Goal: Task Accomplishment & Management: Manage account settings

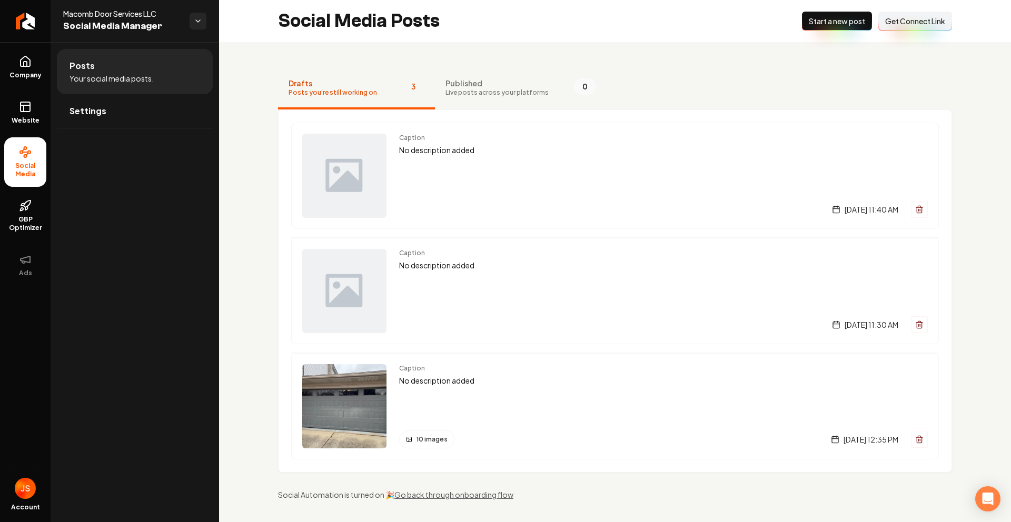
click at [21, 42] on ul "Company Website Social Media GBP Optimizer Ads" at bounding box center [25, 166] width 51 height 248
click at [26, 27] on icon "Return to dashboard" at bounding box center [25, 21] width 17 height 17
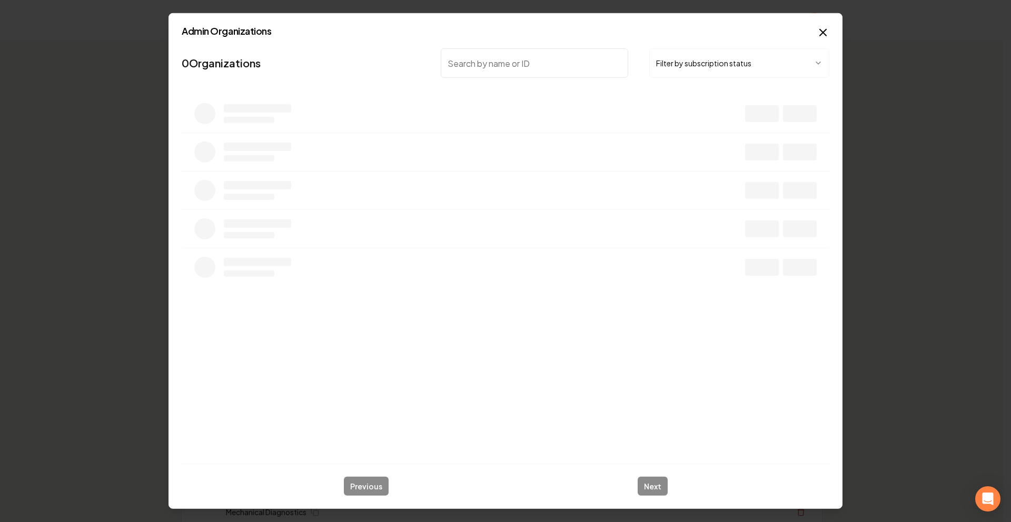
click at [680, 63] on button "Filter by subscription status" at bounding box center [739, 62] width 180 height 29
click at [536, 77] on input "search" at bounding box center [534, 62] width 187 height 29
click at [522, 65] on input "search" at bounding box center [534, 62] width 187 height 29
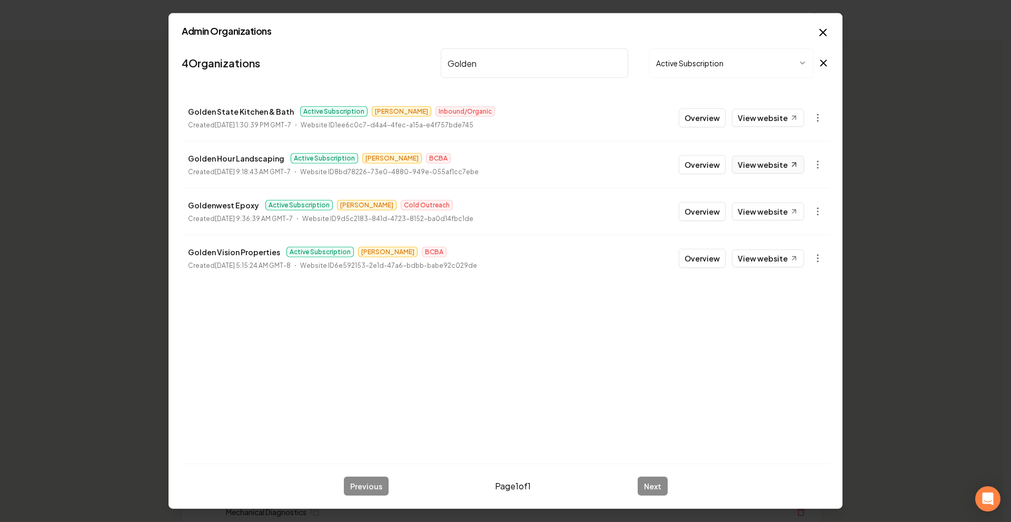
type input "Golden"
click at [772, 162] on link "View website" at bounding box center [768, 165] width 72 height 18
drag, startPoint x: 224, startPoint y: 171, endPoint x: 238, endPoint y: 175, distance: 14.2
click at [238, 175] on time "[DATE] 9:18:43 AM GMT-7" at bounding box center [253, 172] width 76 height 8
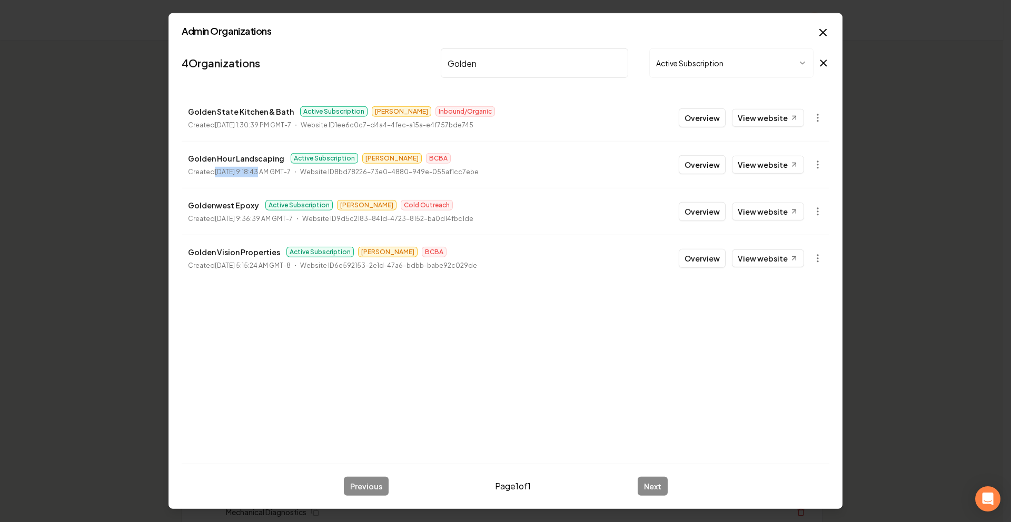
drag, startPoint x: 238, startPoint y: 175, endPoint x: 211, endPoint y: 175, distance: 26.3
click at [211, 175] on p "Created [DATE] 9:18:43 AM GMT-7" at bounding box center [239, 172] width 103 height 11
click at [694, 164] on button "Overview" at bounding box center [702, 164] width 47 height 19
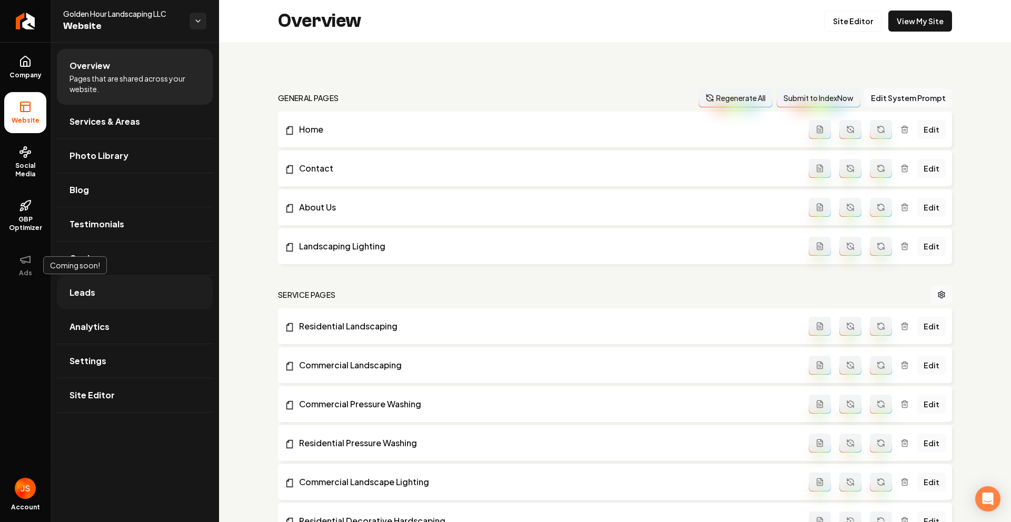
click at [87, 295] on span "Leads" at bounding box center [83, 293] width 26 height 13
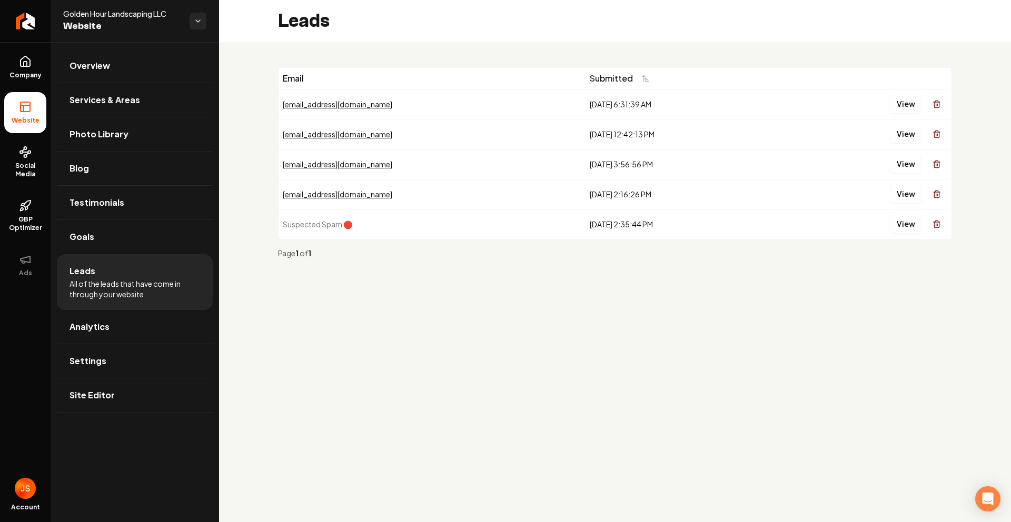
drag, startPoint x: 442, startPoint y: 354, endPoint x: 441, endPoint y: 300, distance: 54.3
click at [443, 354] on main "Leads Email Submitted [EMAIL_ADDRESS][DOMAIN_NAME] [DATE] 6:31:39 AM View [EMAI…" at bounding box center [615, 261] width 792 height 522
click at [902, 101] on button "View" at bounding box center [906, 104] width 32 height 19
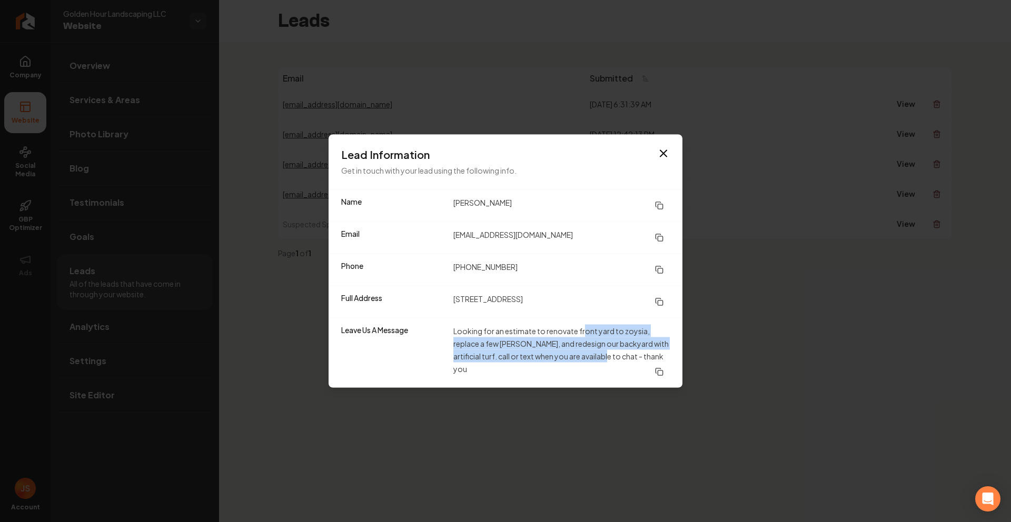
drag, startPoint x: 586, startPoint y: 330, endPoint x: 610, endPoint y: 320, distance: 26.5
click at [600, 356] on dd "Looking for an estimate to renovate front yard to zoysia, replace a few [PERSON…" at bounding box center [561, 353] width 216 height 57
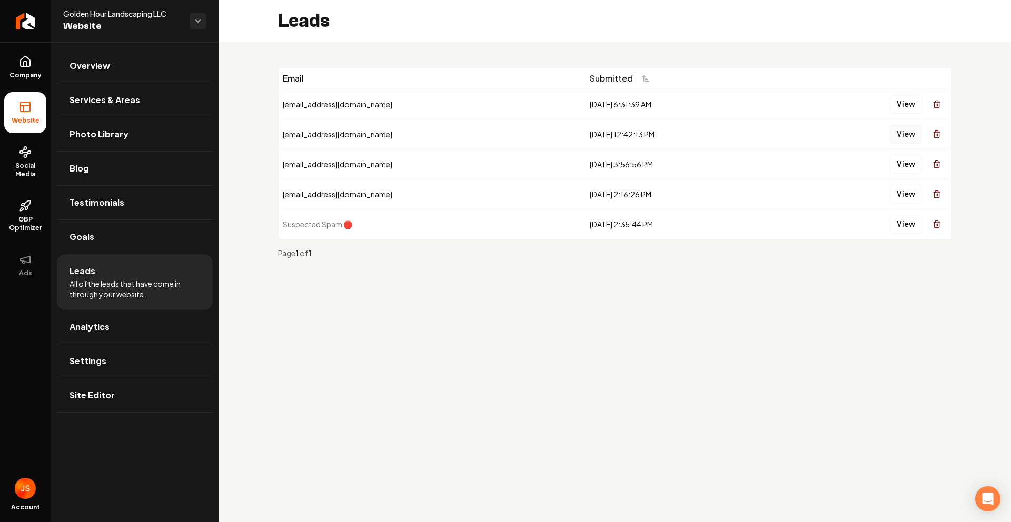
click at [912, 139] on button "View" at bounding box center [906, 134] width 32 height 19
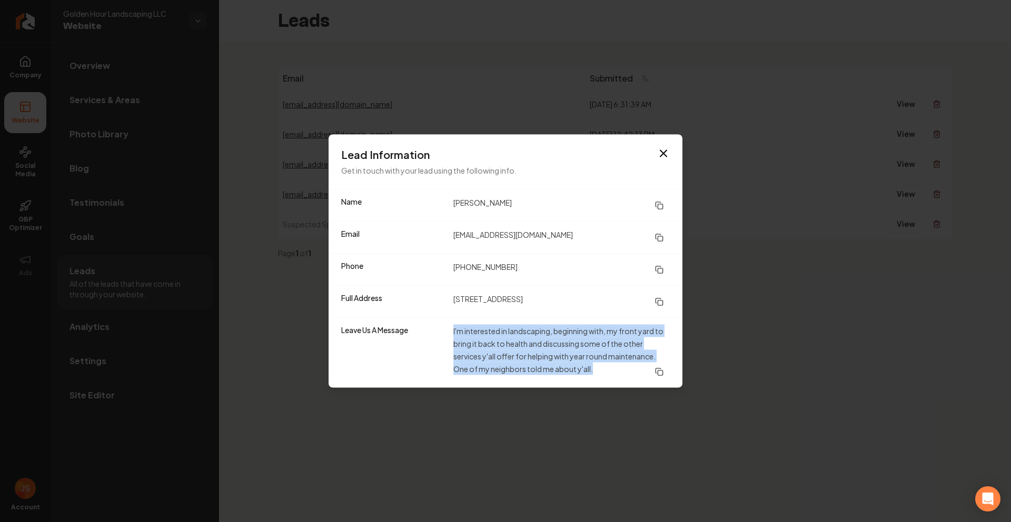
drag, startPoint x: 455, startPoint y: 334, endPoint x: 617, endPoint y: 377, distance: 167.2
click at [617, 374] on div "Leave Us A Message I'm interested in landscaping, beginning with, my front yard…" at bounding box center [506, 353] width 354 height 70
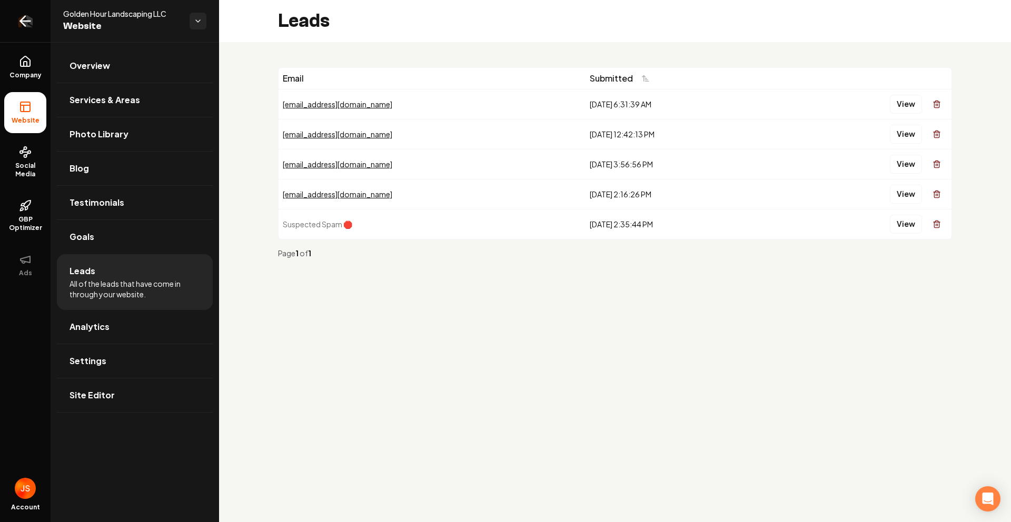
click at [15, 20] on link "Return to dashboard" at bounding box center [25, 21] width 51 height 42
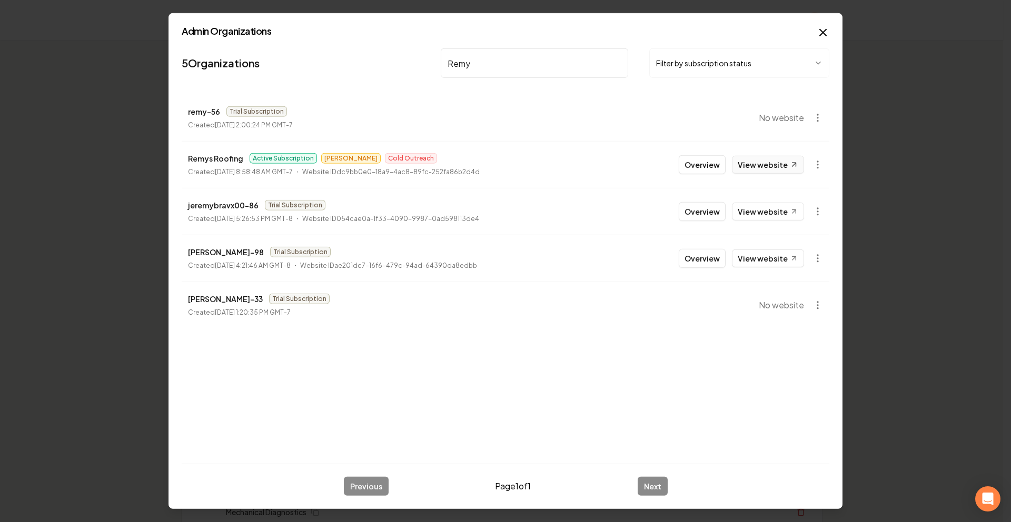
type input "Remy"
click at [772, 173] on link "View website" at bounding box center [768, 165] width 72 height 18
click at [739, 156] on link "View website" at bounding box center [768, 165] width 72 height 18
click at [703, 167] on button "Overview" at bounding box center [702, 164] width 47 height 19
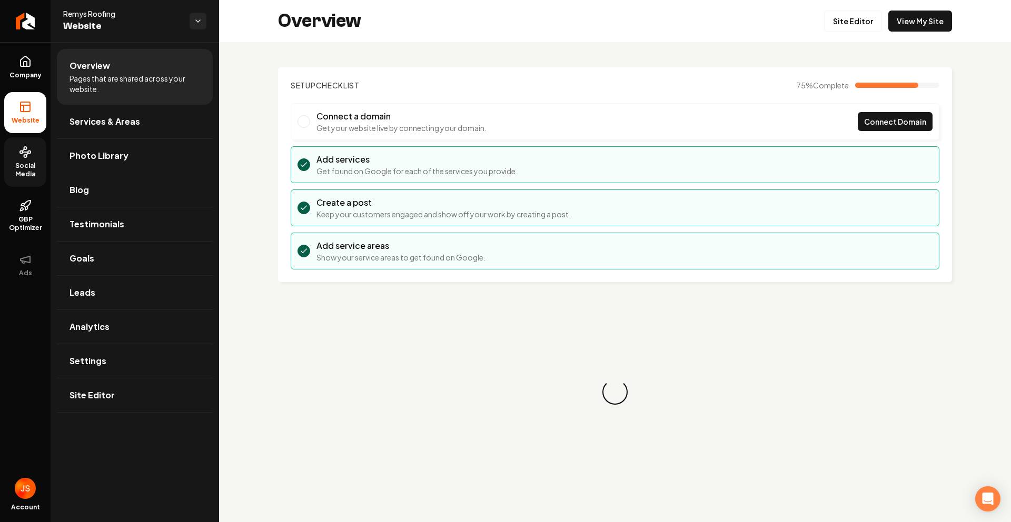
click at [35, 164] on span "Social Media" at bounding box center [25, 170] width 42 height 17
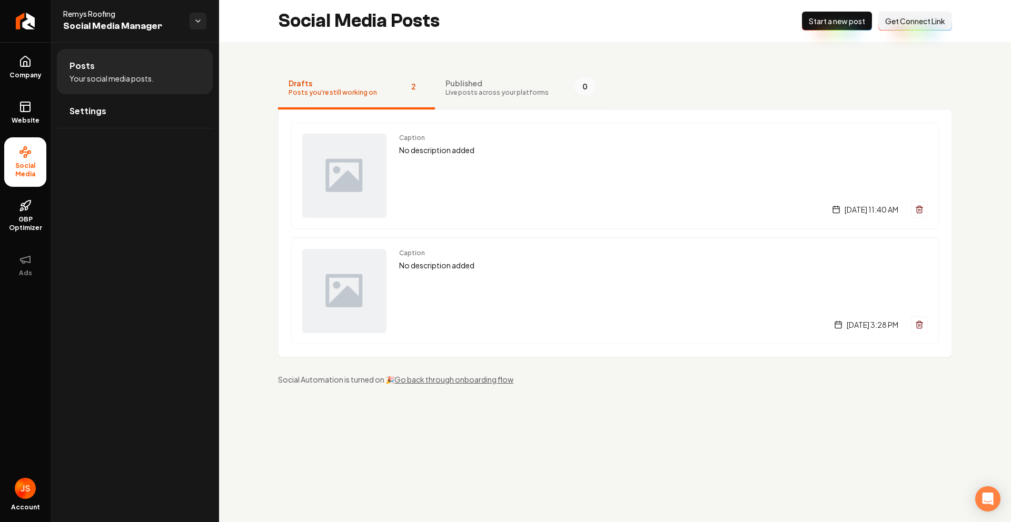
click at [472, 94] on span "Live posts across your platforms" at bounding box center [497, 92] width 103 height 8
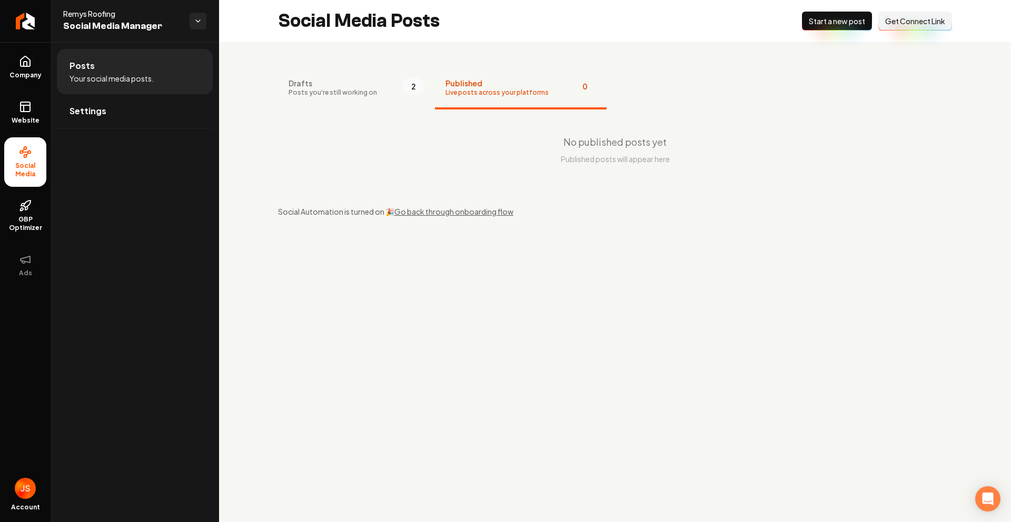
click at [356, 93] on span "Posts you're still working on" at bounding box center [333, 92] width 88 height 8
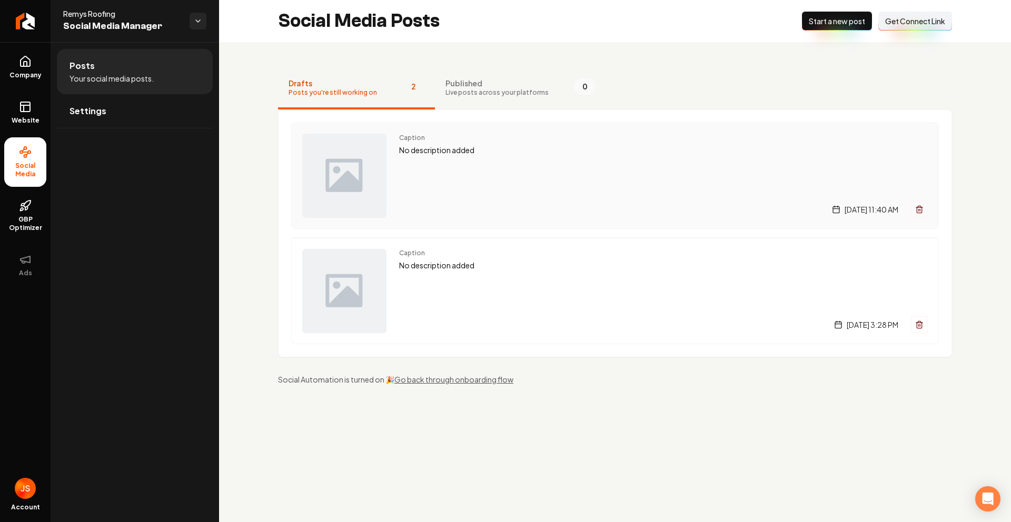
click at [420, 140] on span "Caption" at bounding box center [663, 138] width 529 height 8
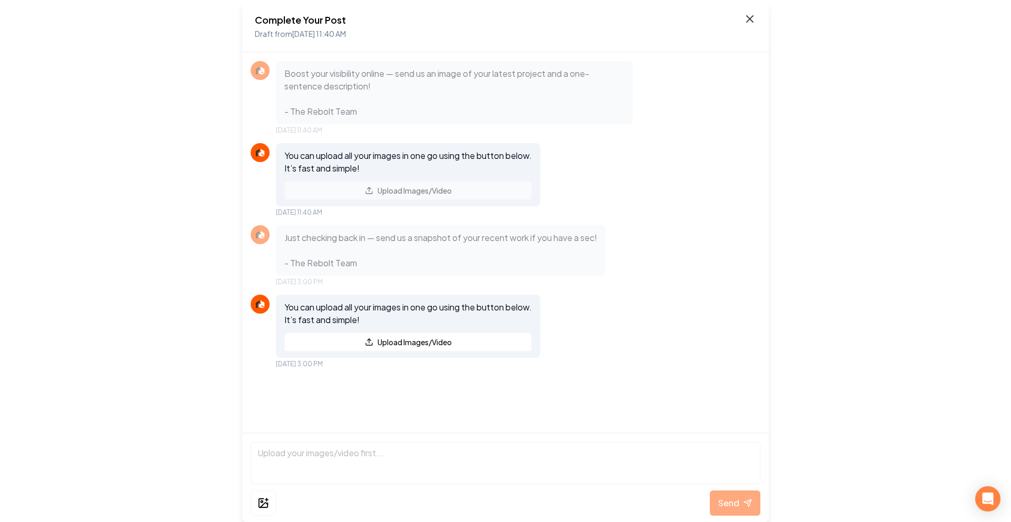
click at [753, 16] on icon at bounding box center [750, 19] width 6 height 6
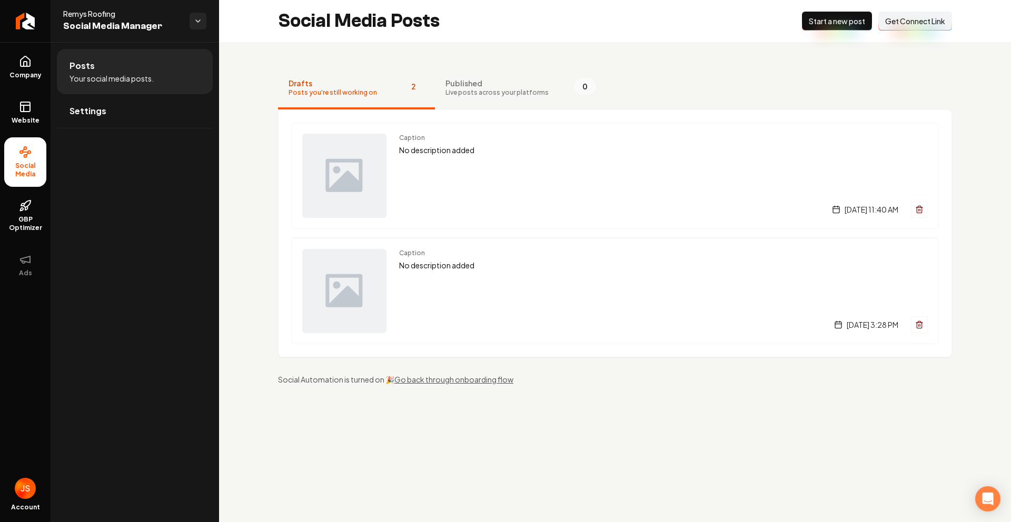
click at [29, 88] on ul "Company Website Social Media GBP Optimizer Ads" at bounding box center [25, 166] width 51 height 248
click at [26, 101] on icon at bounding box center [25, 107] width 13 height 13
